Goal: Transaction & Acquisition: Purchase product/service

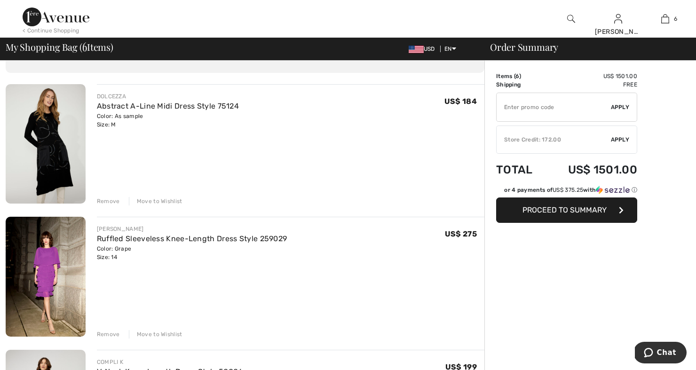
scroll to position [53, 0]
click at [168, 201] on div "Move to Wishlist" at bounding box center [156, 202] width 54 height 8
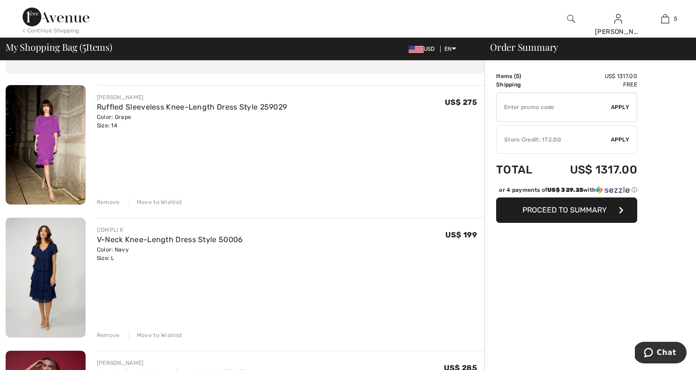
click at [168, 201] on div "Move to Wishlist" at bounding box center [156, 202] width 54 height 8
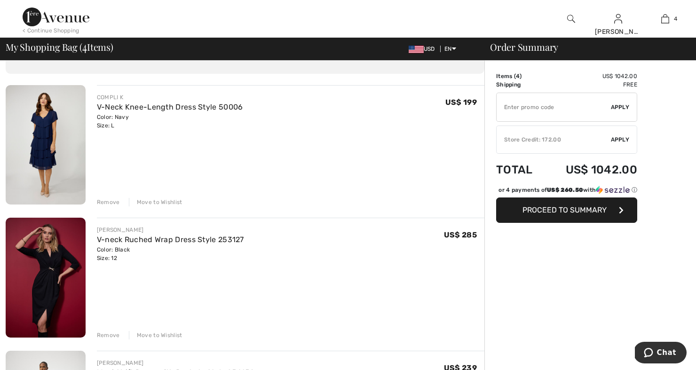
click at [168, 201] on div "Move to Wishlist" at bounding box center [156, 202] width 54 height 8
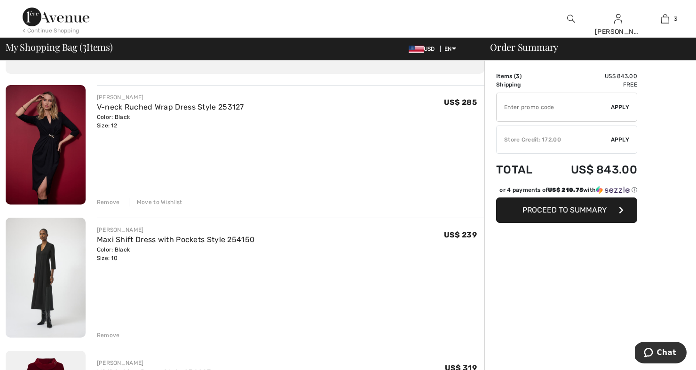
click at [163, 199] on div "Move to Wishlist" at bounding box center [156, 202] width 54 height 8
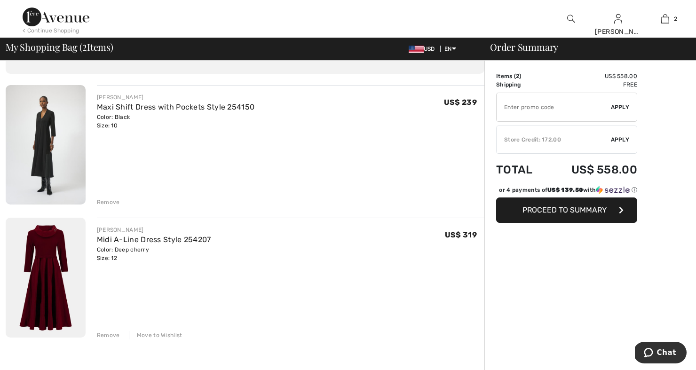
click at [110, 200] on div "Remove" at bounding box center [108, 202] width 23 height 8
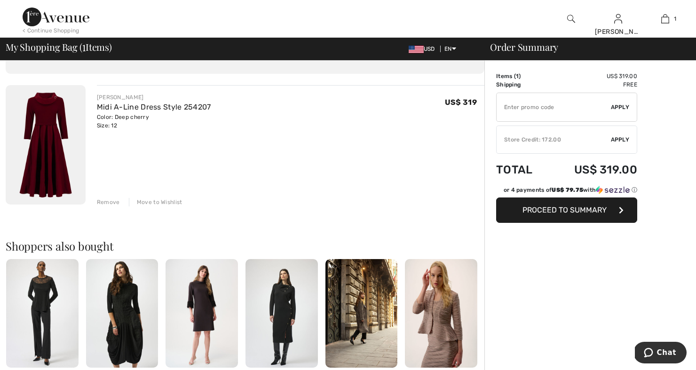
click at [622, 138] on span "Apply" at bounding box center [620, 140] width 19 height 8
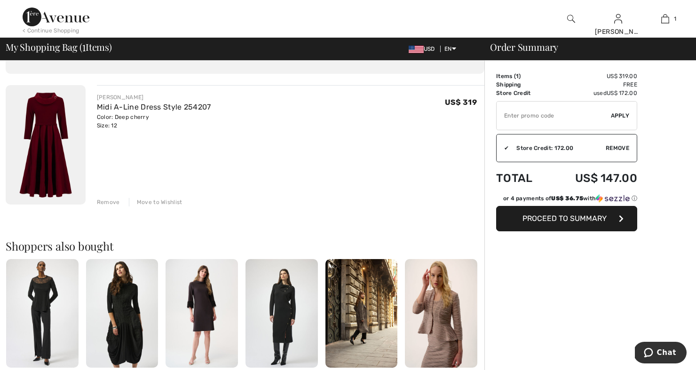
click at [551, 219] on span "Proceed to Summary" at bounding box center [565, 218] width 84 height 9
